Goal: Task Accomplishment & Management: Use online tool/utility

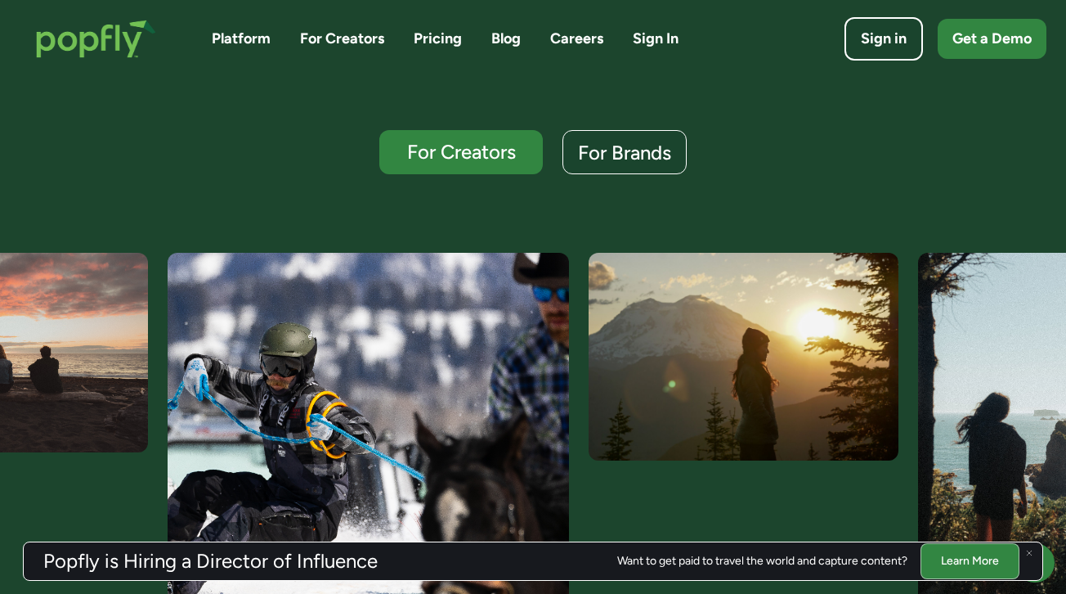
scroll to position [433, 0]
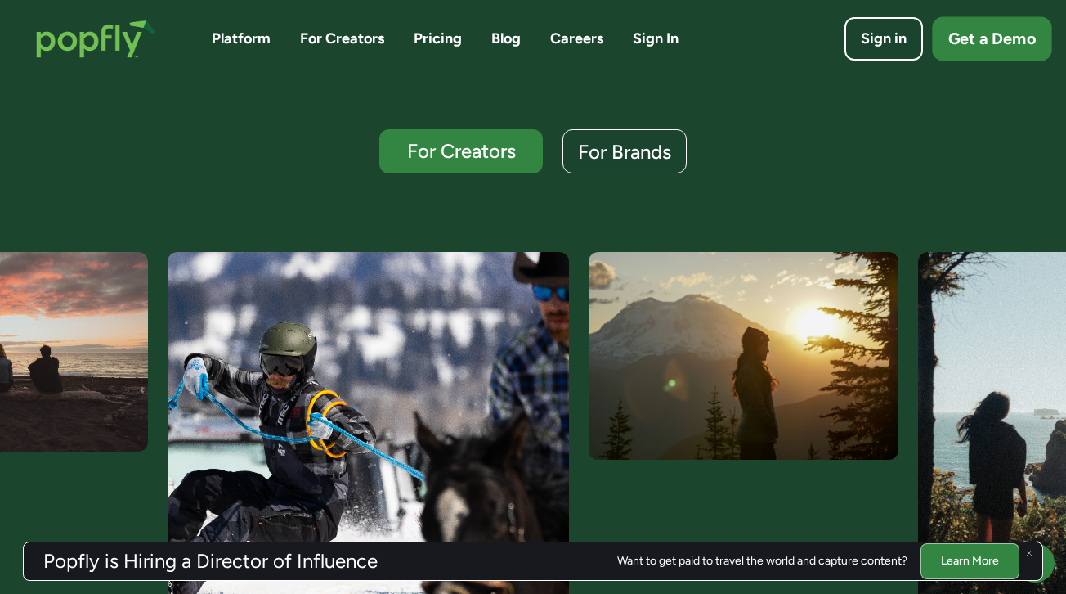
click at [982, 54] on link "Get a Demo" at bounding box center [991, 38] width 119 height 44
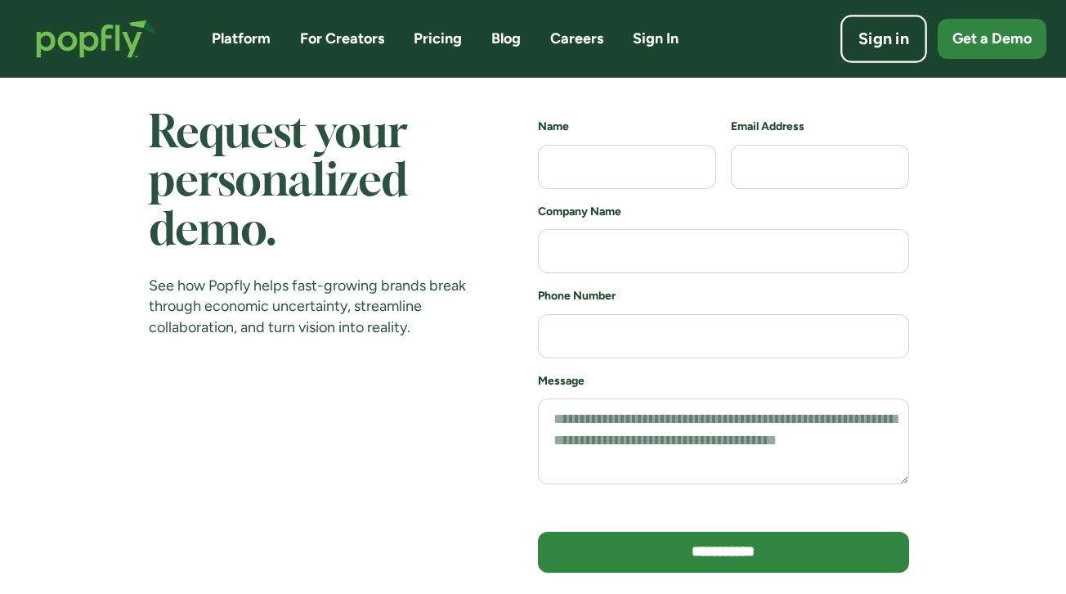
click at [875, 48] on div "Sign in" at bounding box center [884, 39] width 51 height 23
